Goal: Find specific page/section: Find specific page/section

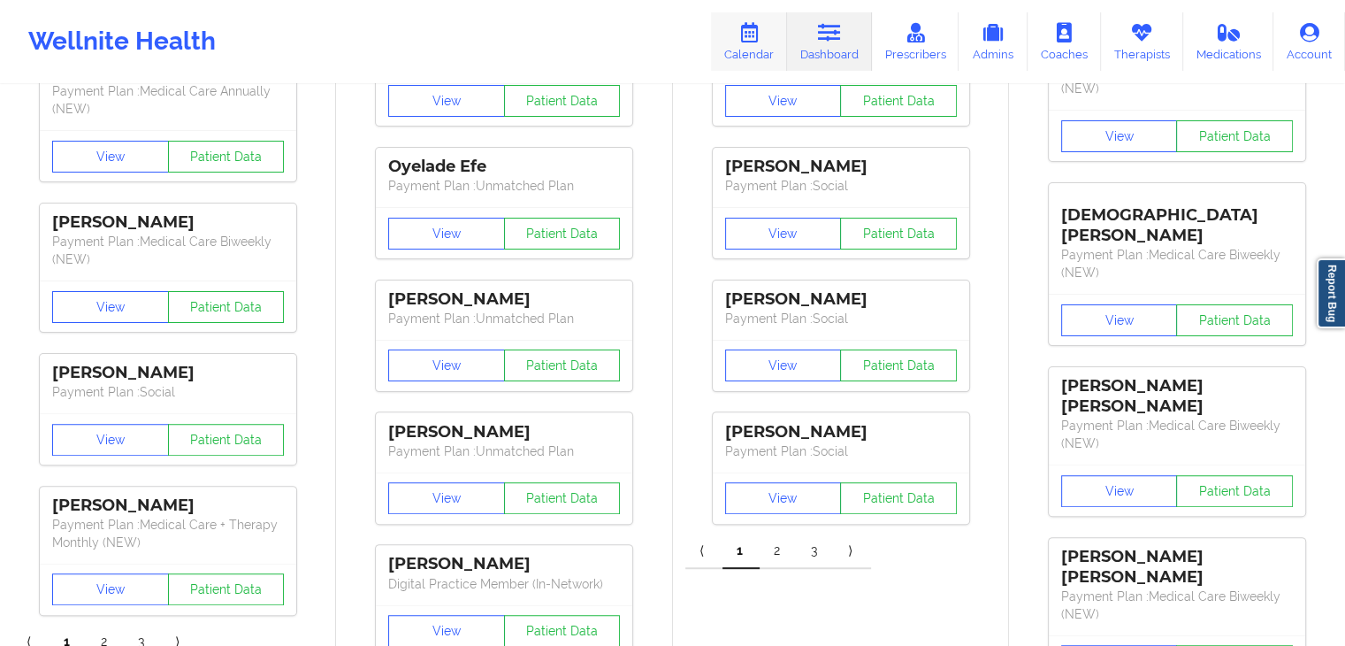
click at [757, 43] on link "Calendar" at bounding box center [749, 41] width 76 height 58
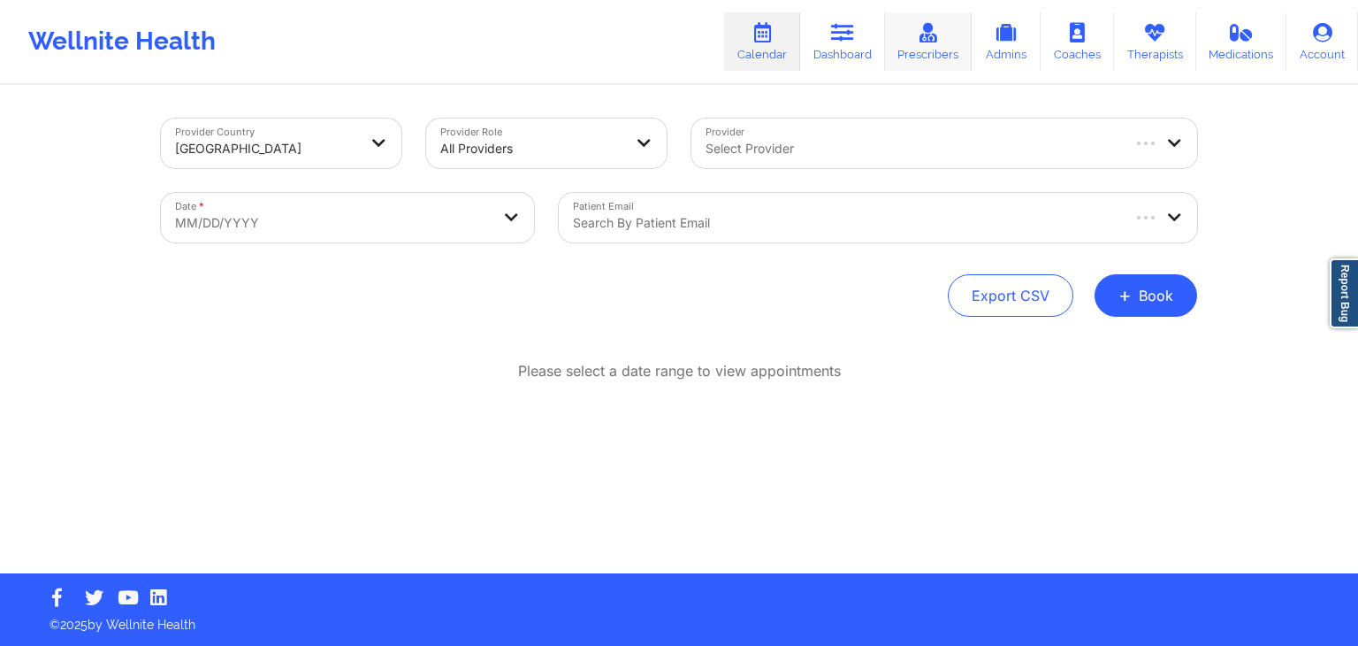
click at [906, 44] on link "Prescribers" at bounding box center [929, 41] width 88 height 58
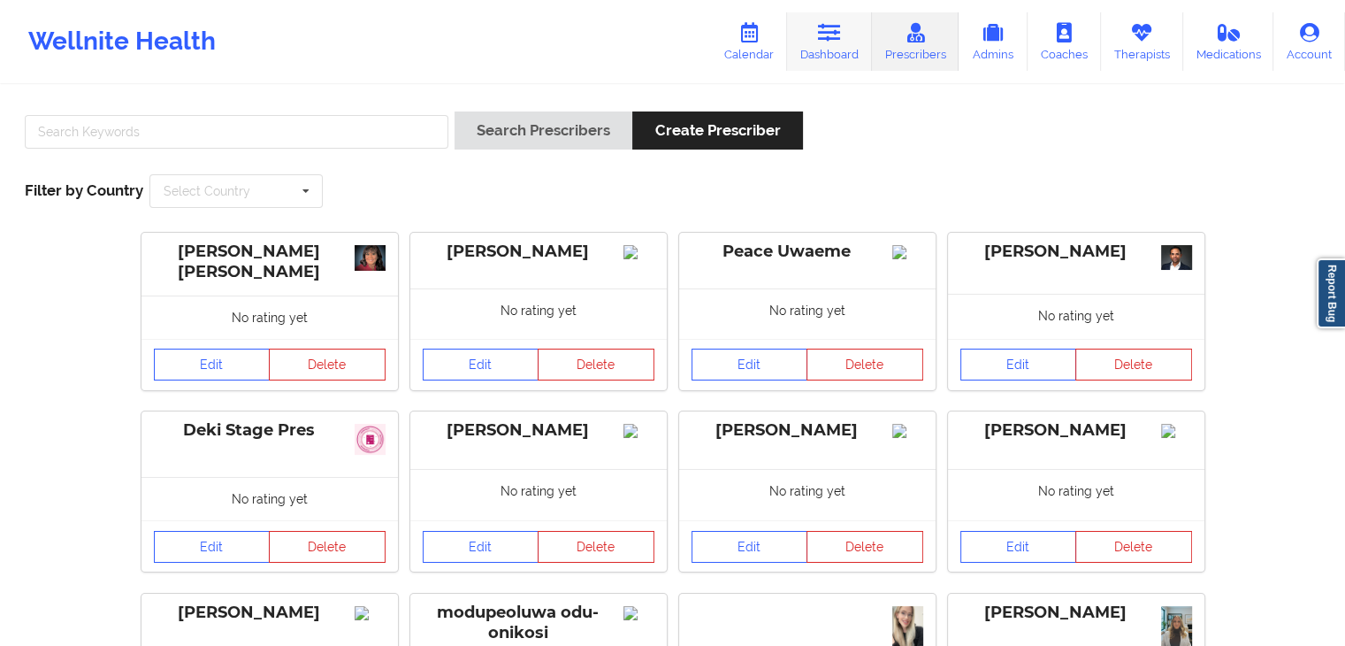
click at [841, 36] on icon at bounding box center [829, 32] width 23 height 19
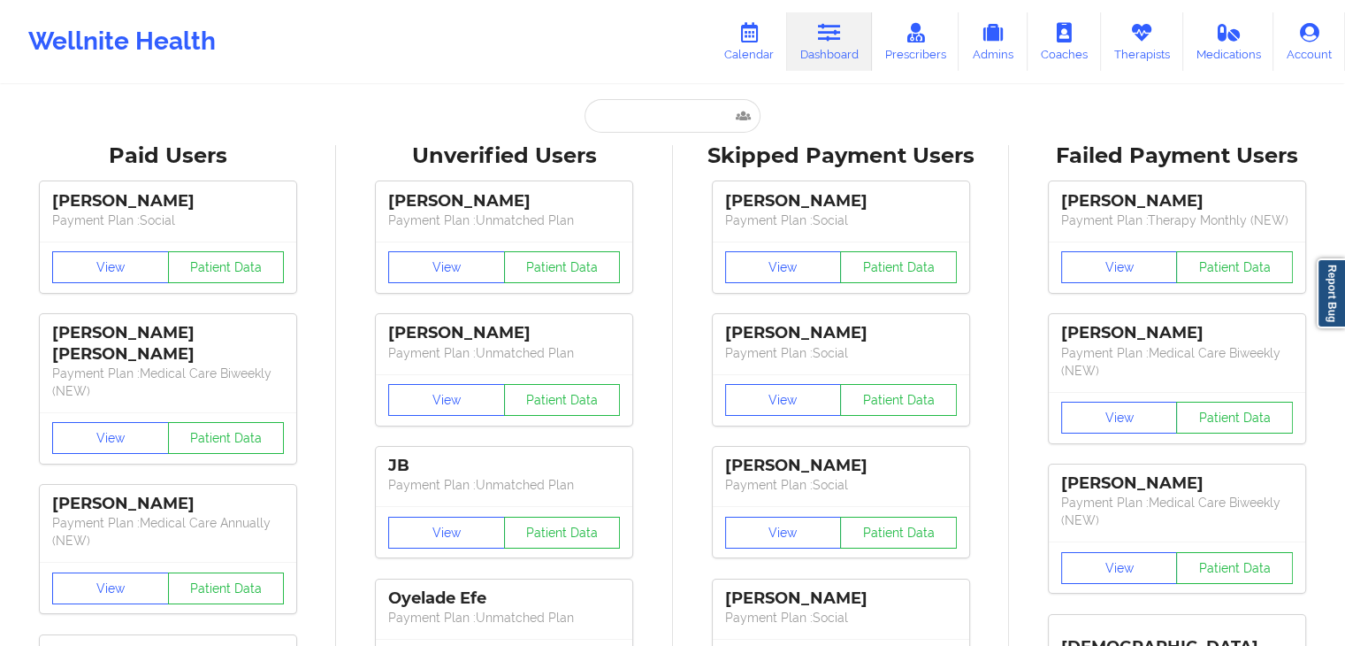
click at [714, 115] on input "text" at bounding box center [672, 116] width 175 height 34
paste input "[PHONE_NUMBER]"
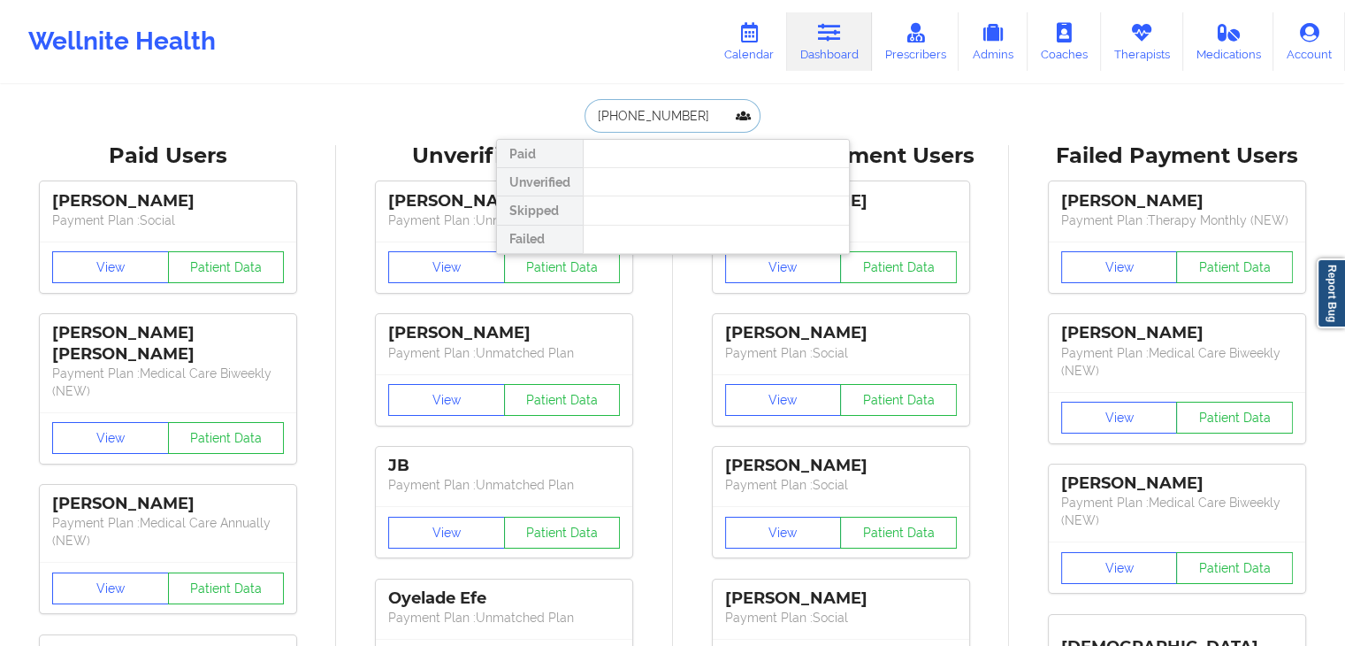
paste input "[EMAIL_ADDRESS][DOMAIN_NAME]"
type input "[EMAIL_ADDRESS][DOMAIN_NAME]"
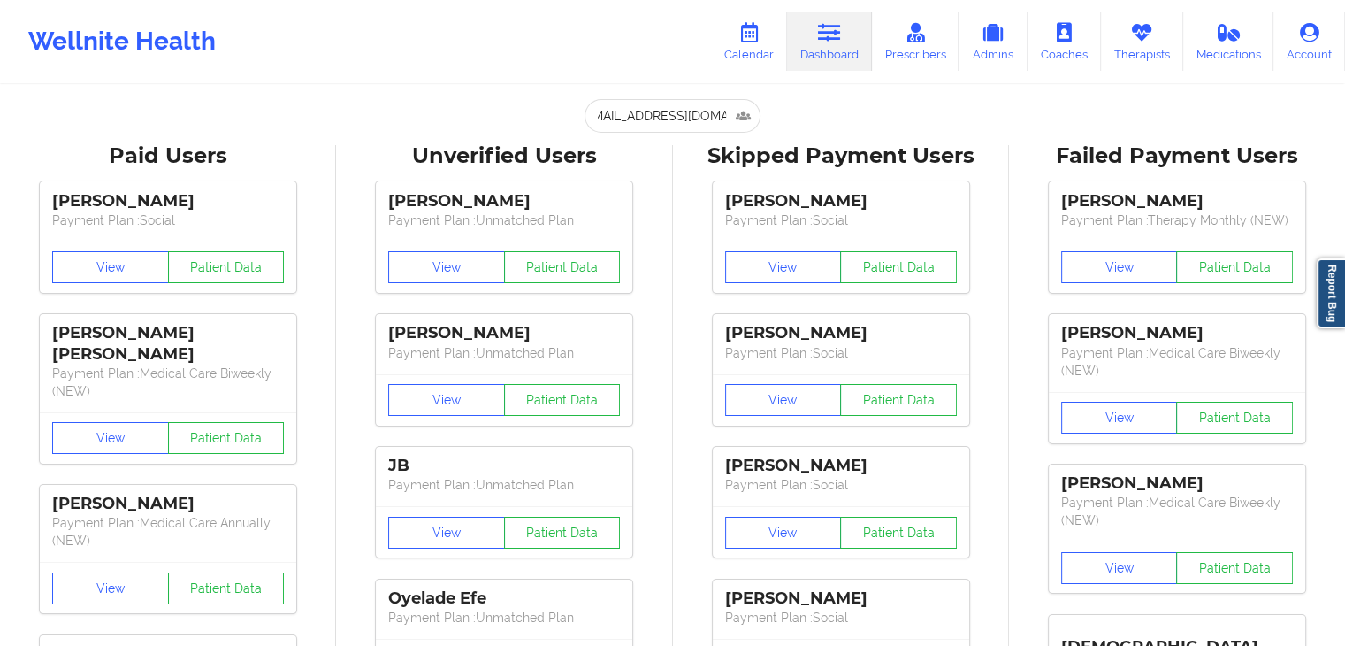
scroll to position [0, 0]
